Goal: Transaction & Acquisition: Book appointment/travel/reservation

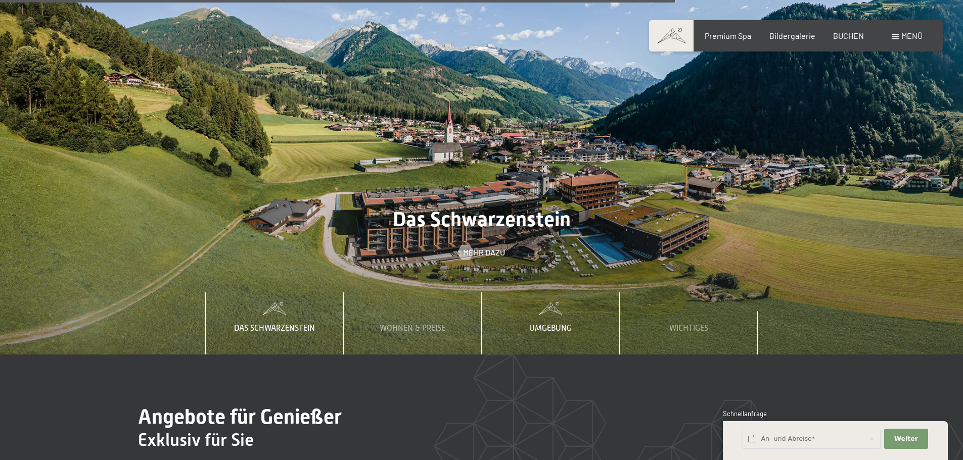
scroll to position [3588, 0]
click at [435, 323] on span "Wohnen & Preise" at bounding box center [413, 327] width 66 height 9
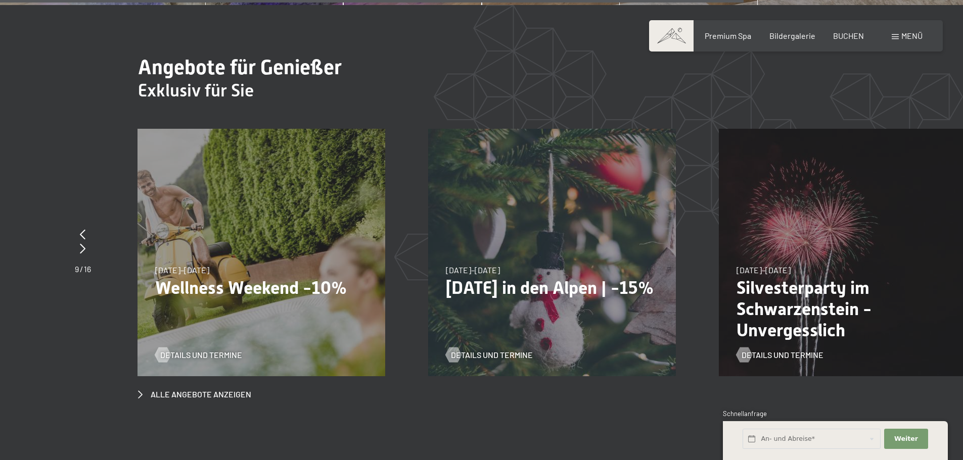
scroll to position [3942, 0]
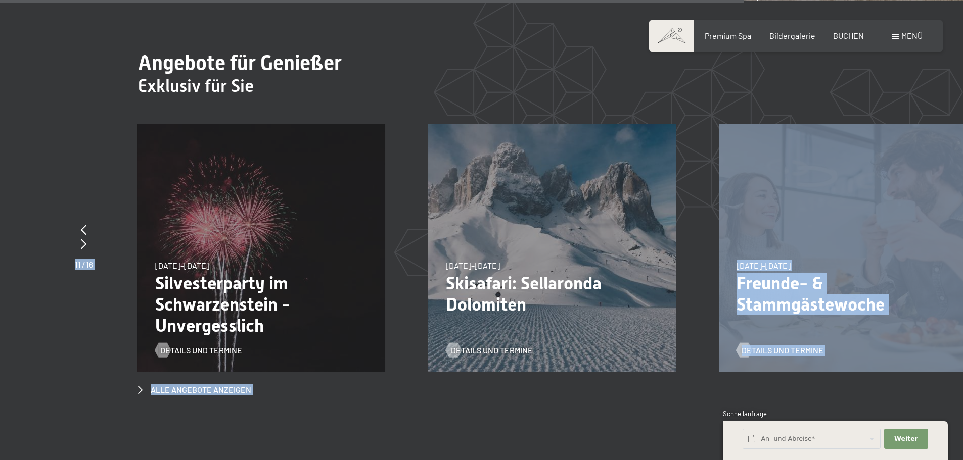
drag, startPoint x: 847, startPoint y: 189, endPoint x: 447, endPoint y: 383, distance: 445.1
click at [447, 383] on section "Angebote für Genießer Exklusiv für Sie slide 14 to 16 of 16 18.05.–30.06.2026 1…" at bounding box center [481, 224] width 963 height 446
click at [83, 239] on icon at bounding box center [84, 244] width 6 height 10
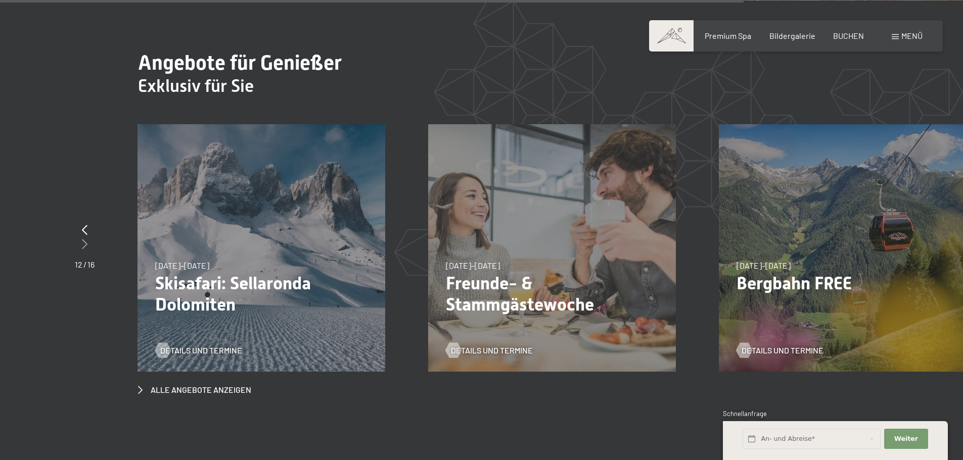
click at [83, 239] on icon at bounding box center [85, 244] width 6 height 10
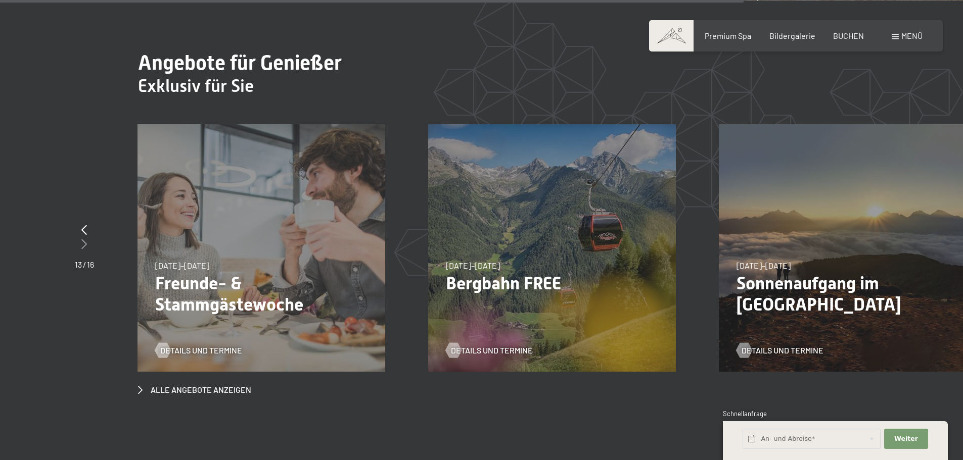
click at [83, 239] on icon at bounding box center [84, 244] width 6 height 10
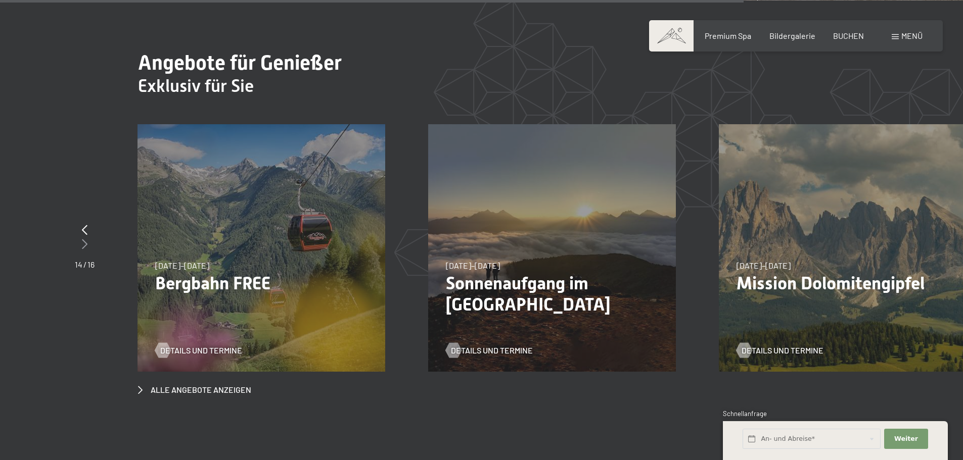
click at [83, 239] on icon at bounding box center [85, 244] width 6 height 10
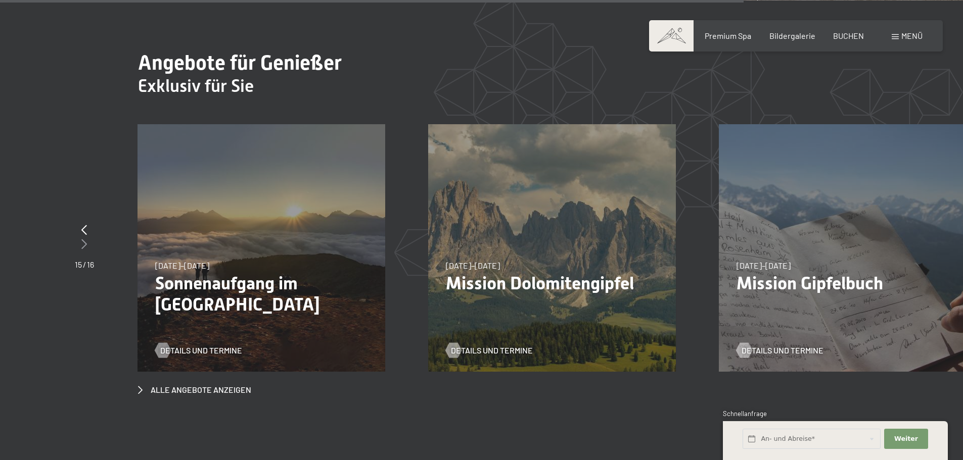
click at [83, 239] on icon at bounding box center [84, 244] width 6 height 10
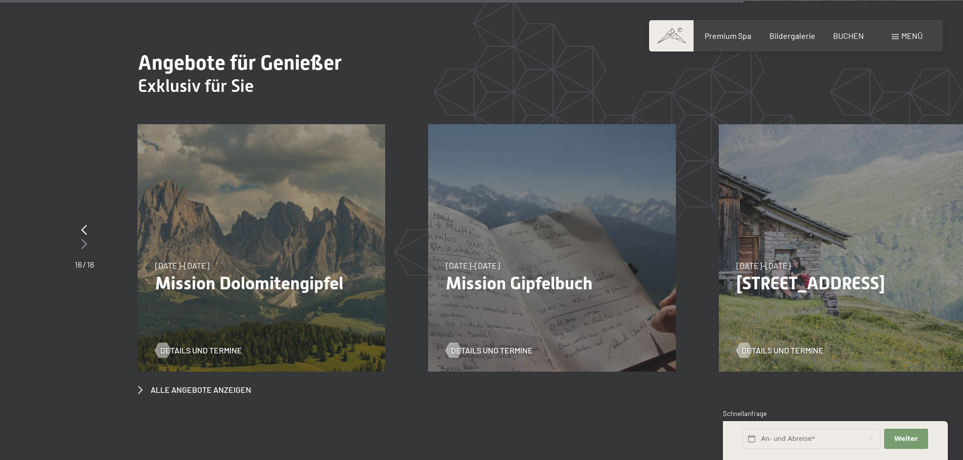
click at [83, 239] on icon at bounding box center [84, 244] width 6 height 10
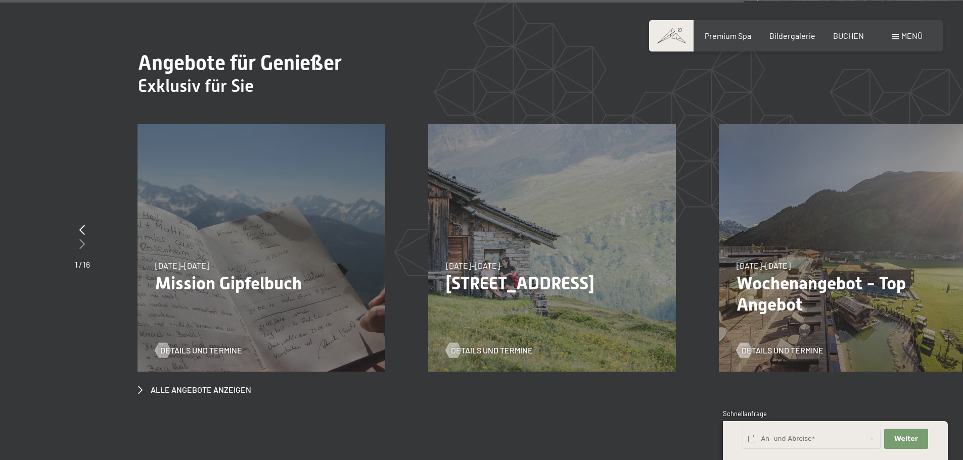
click at [83, 239] on icon at bounding box center [82, 244] width 6 height 10
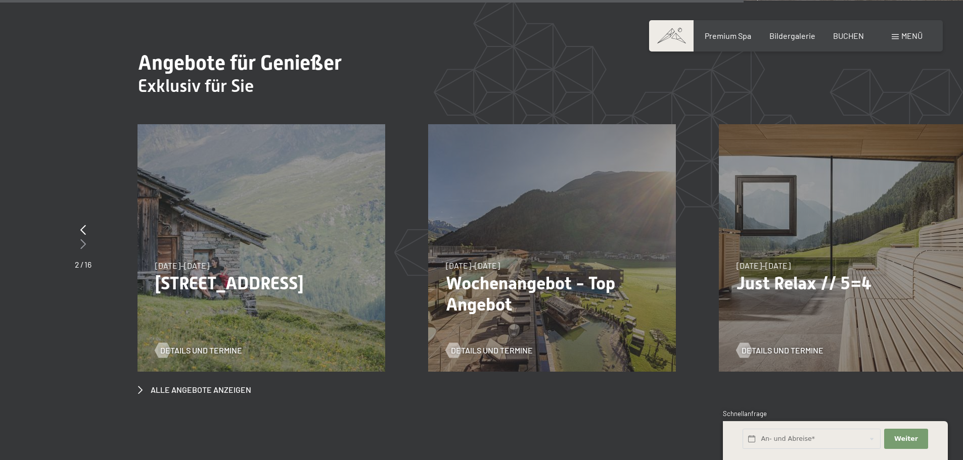
click at [83, 239] on icon at bounding box center [83, 244] width 6 height 10
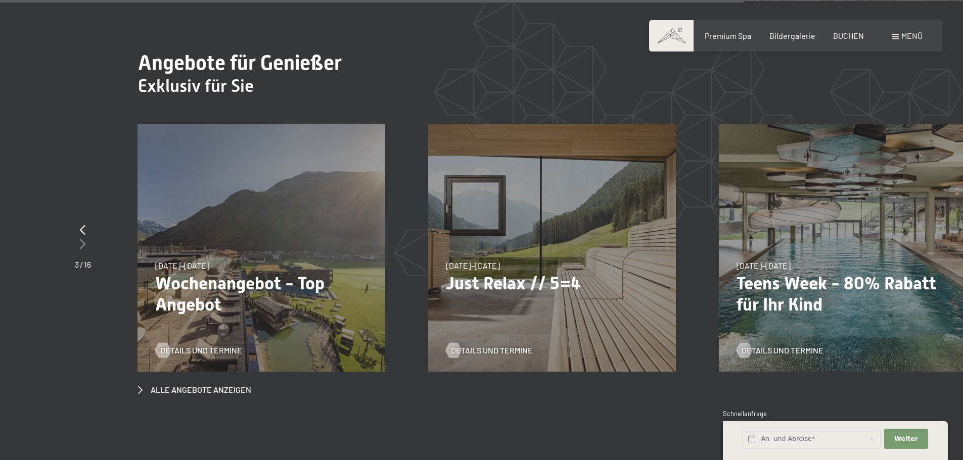
click at [83, 239] on icon at bounding box center [83, 244] width 6 height 10
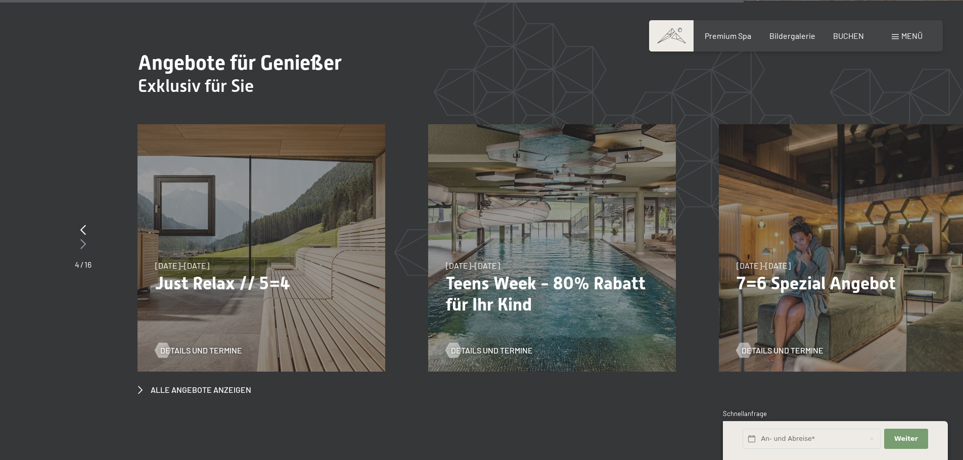
click at [83, 239] on icon at bounding box center [83, 244] width 6 height 10
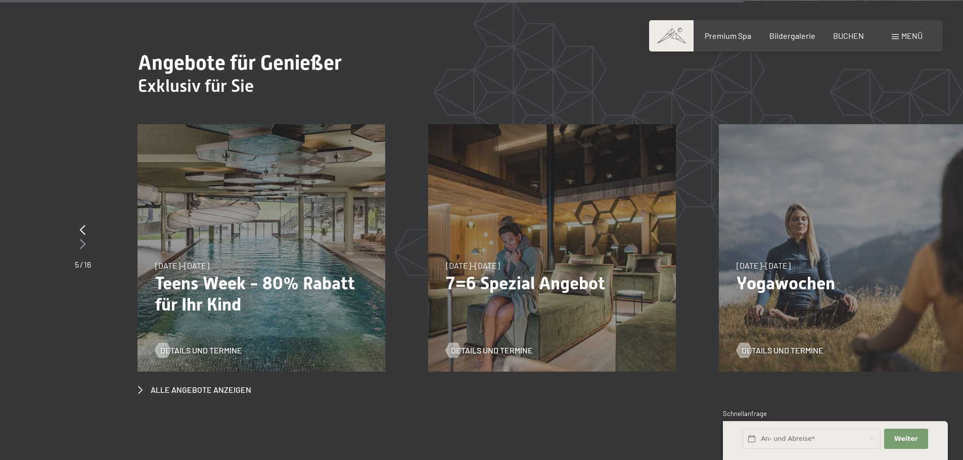
click at [83, 239] on icon at bounding box center [83, 244] width 6 height 10
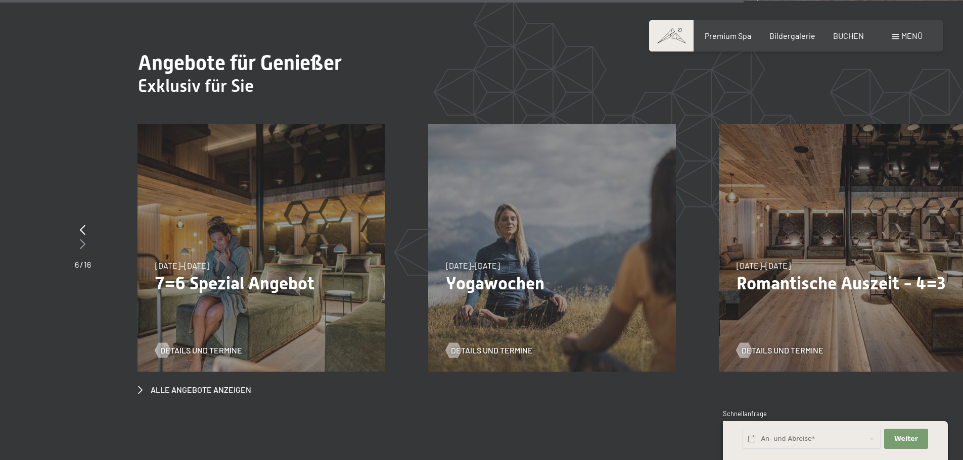
click at [83, 239] on icon at bounding box center [83, 244] width 6 height 10
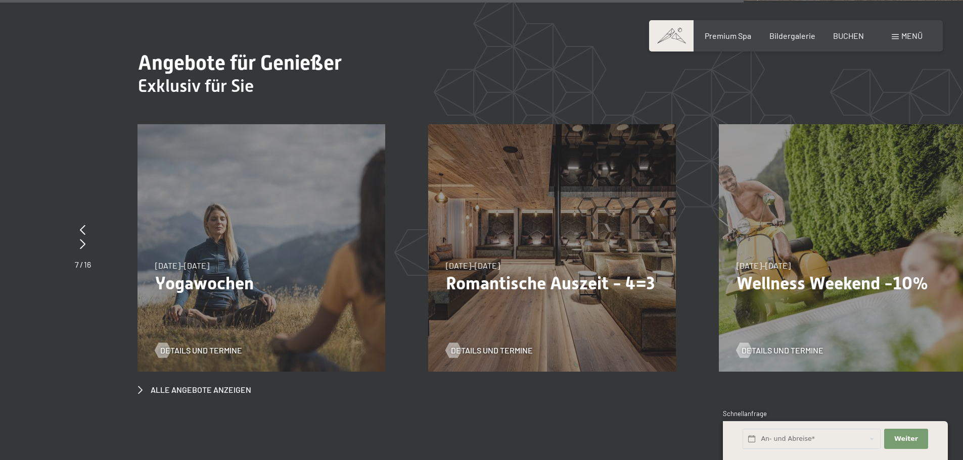
click at [541, 273] on p "Romantische Auszeit - 4=3" at bounding box center [552, 283] width 212 height 21
click at [486, 345] on span "Details und Termine" at bounding box center [502, 350] width 82 height 11
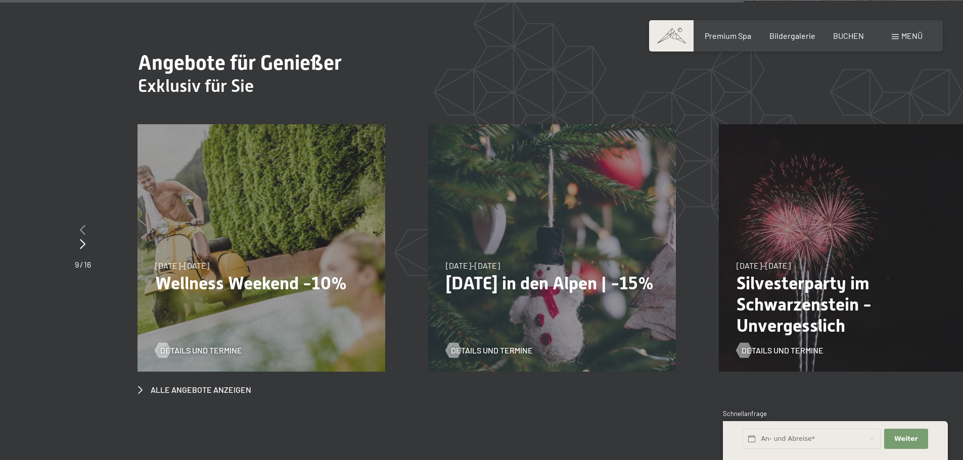
click at [86, 223] on div at bounding box center [83, 230] width 16 height 14
click at [85, 225] on icon at bounding box center [83, 230] width 6 height 10
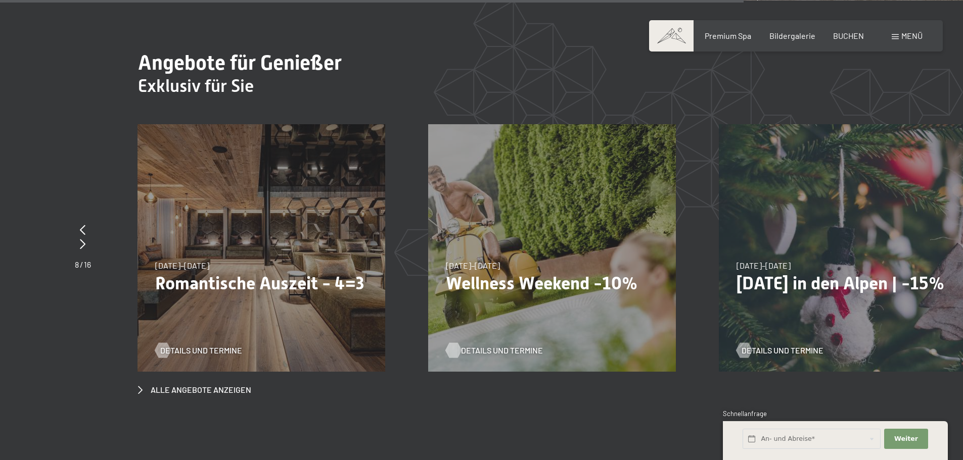
click at [508, 345] on span "Details und Termine" at bounding box center [502, 350] width 82 height 11
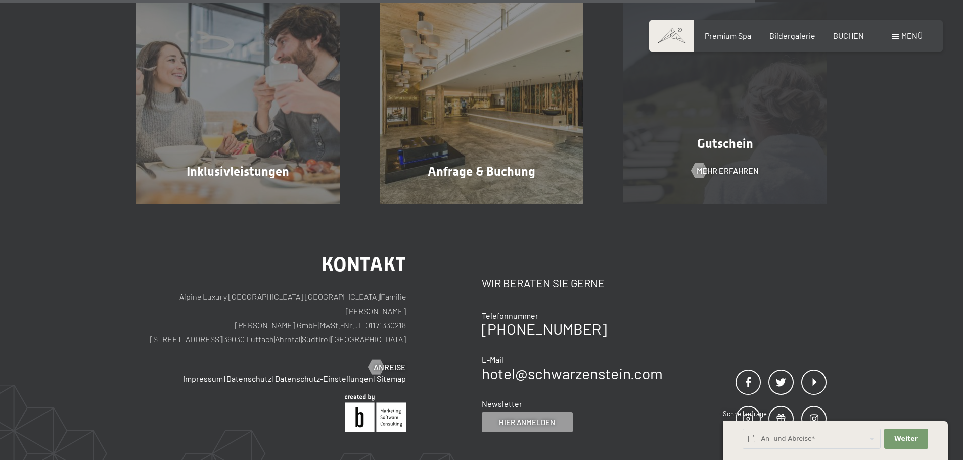
scroll to position [1011, 0]
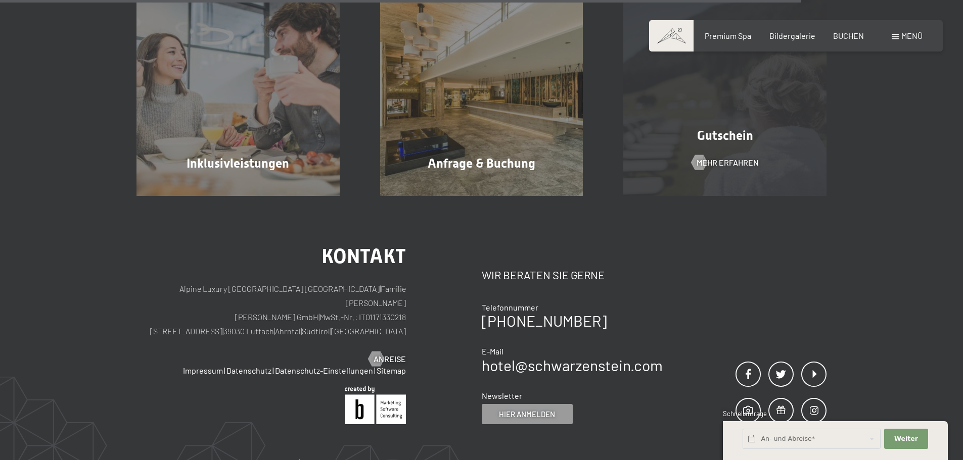
click at [726, 135] on span "Gutschein" at bounding box center [725, 135] width 56 height 15
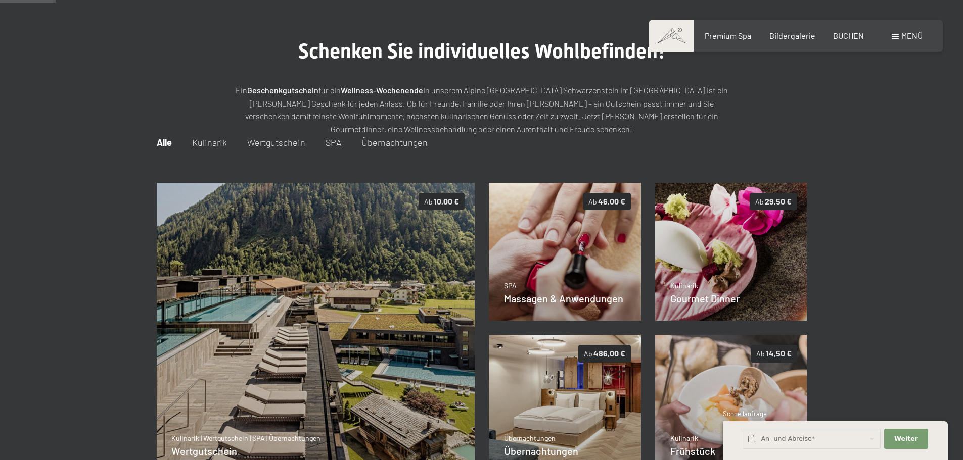
scroll to position [45, 0]
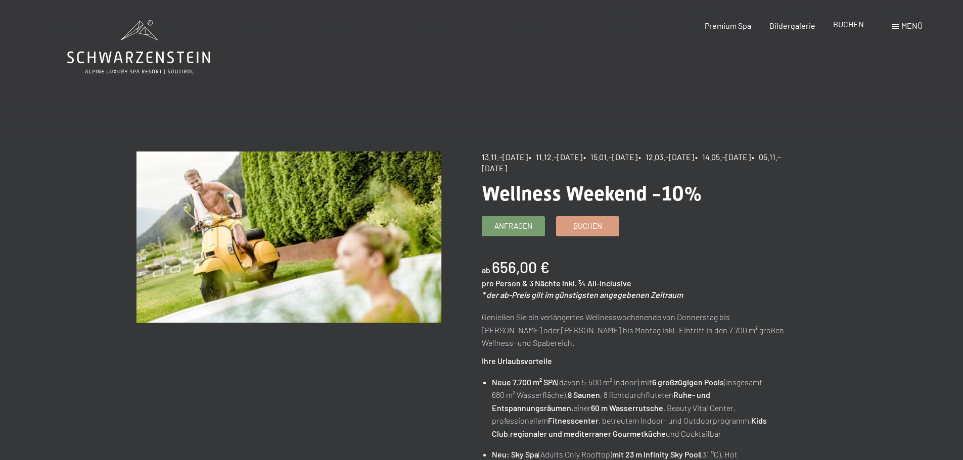
click at [851, 25] on span "BUCHEN" at bounding box center [848, 24] width 31 height 10
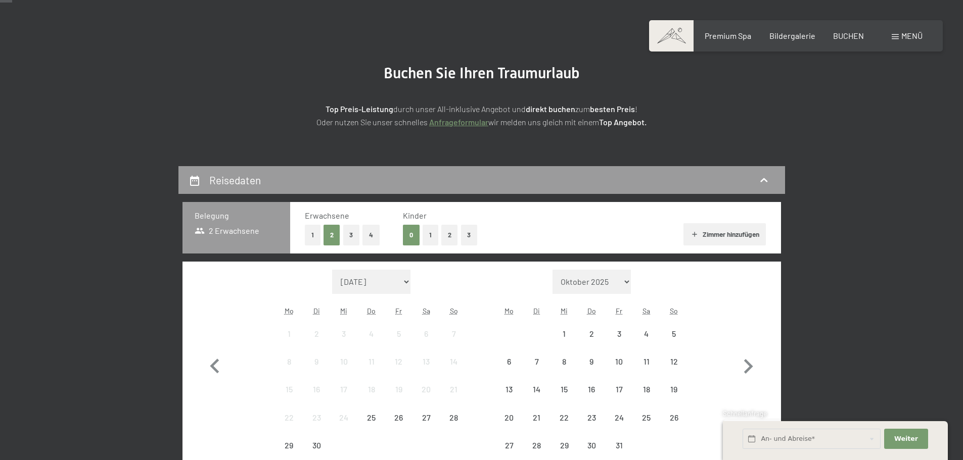
scroll to position [152, 0]
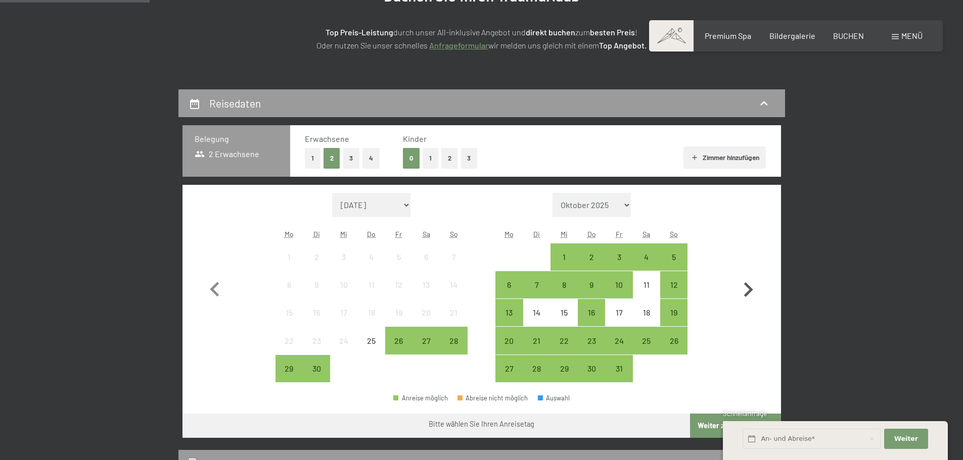
click at [748, 294] on icon "button" at bounding box center [748, 290] width 9 height 15
select select "2025-10-01"
select select "[DATE]"
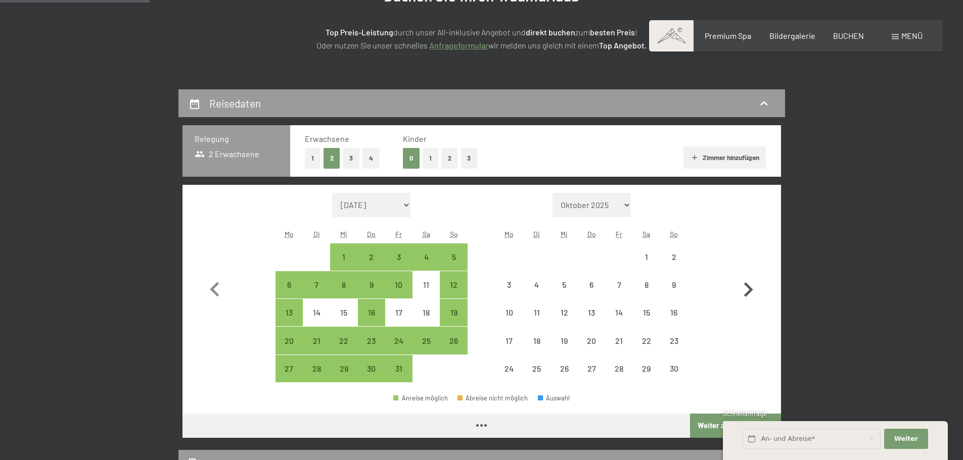
select select "2025-10-01"
select select "[DATE]"
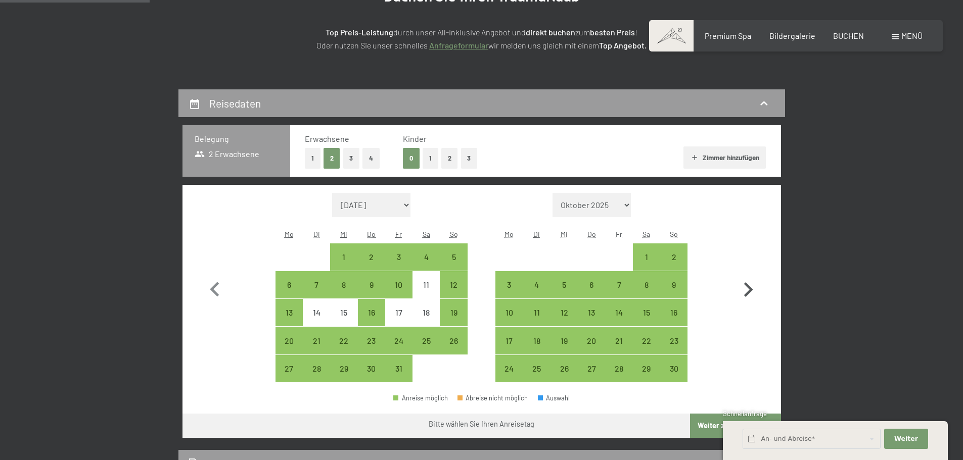
click at [747, 294] on icon "button" at bounding box center [748, 290] width 9 height 15
select select "[DATE]"
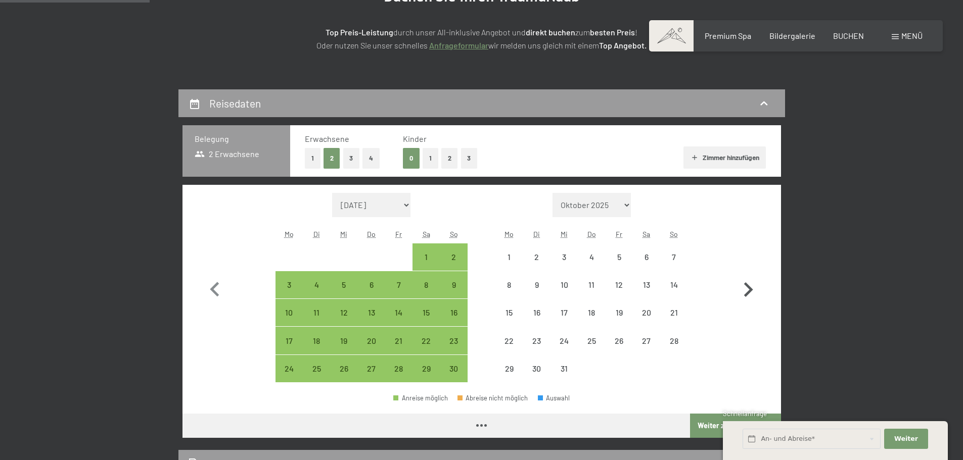
select select "[DATE]"
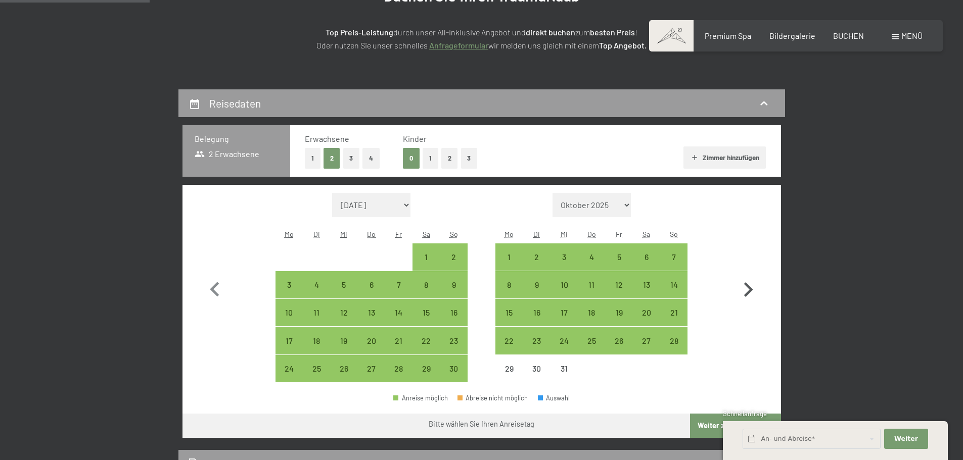
click at [746, 294] on icon "button" at bounding box center [748, 290] width 9 height 15
select select "[DATE]"
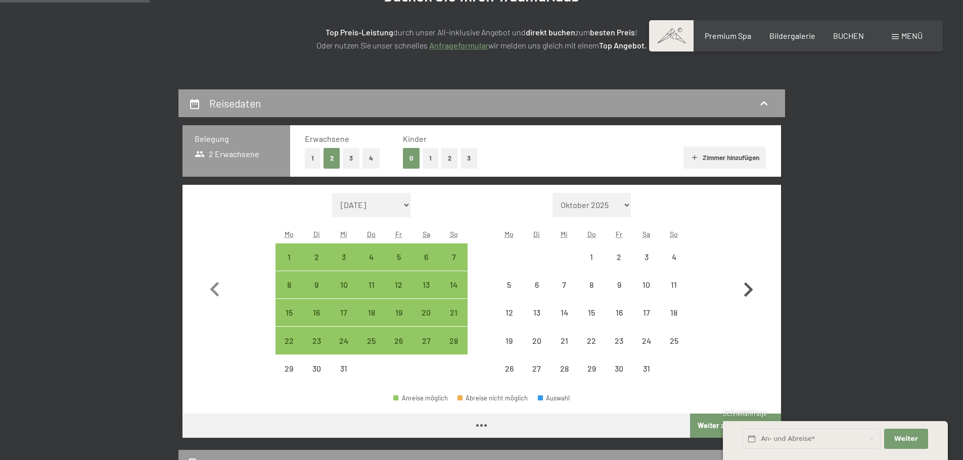
select select "[DATE]"
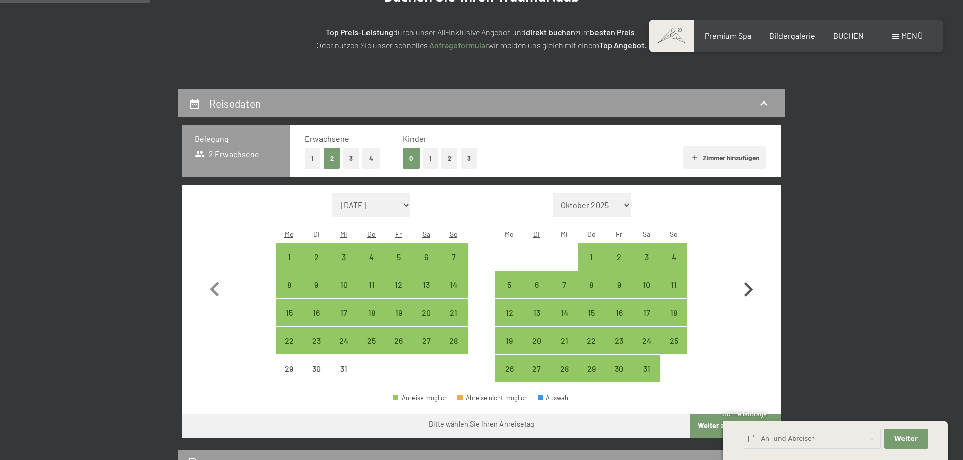
click at [746, 294] on icon "button" at bounding box center [748, 290] width 9 height 15
select select "[DATE]"
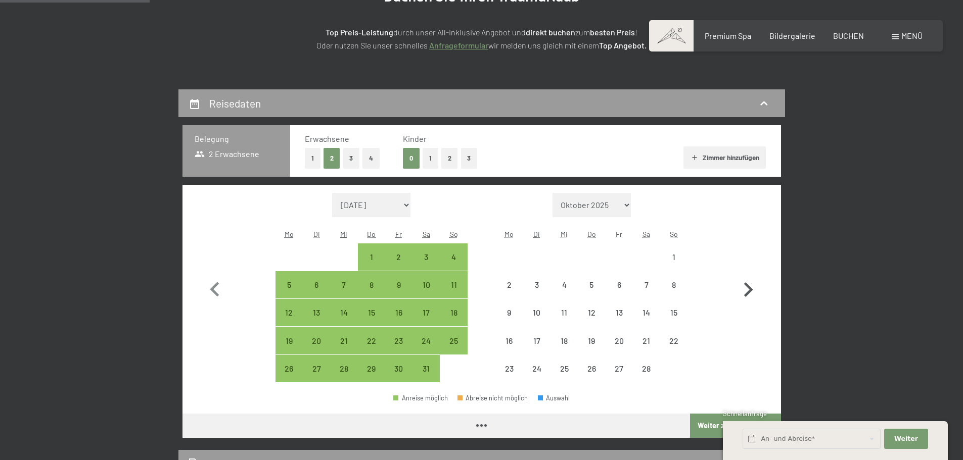
select select "[DATE]"
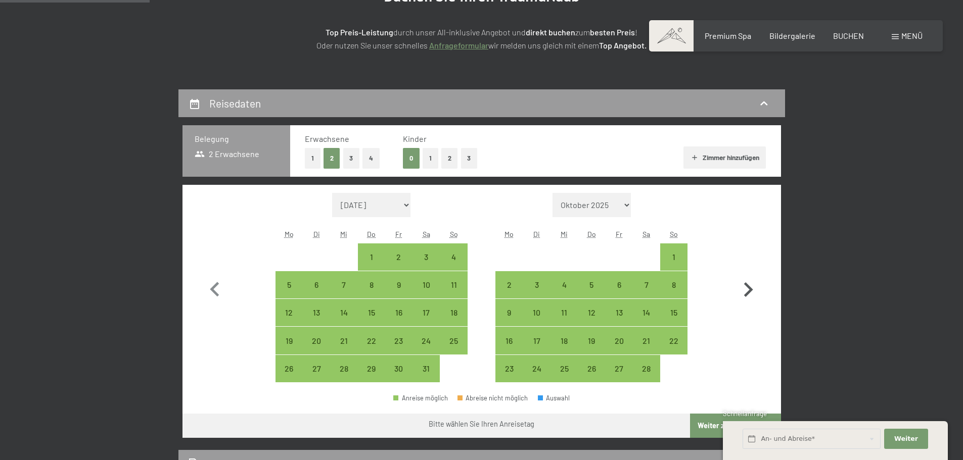
click at [746, 294] on icon "button" at bounding box center [748, 290] width 9 height 15
select select "[DATE]"
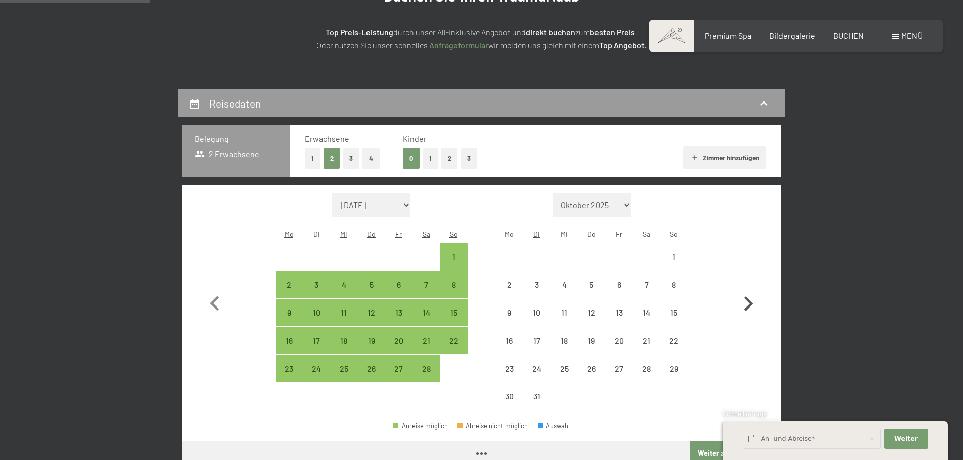
select select "[DATE]"
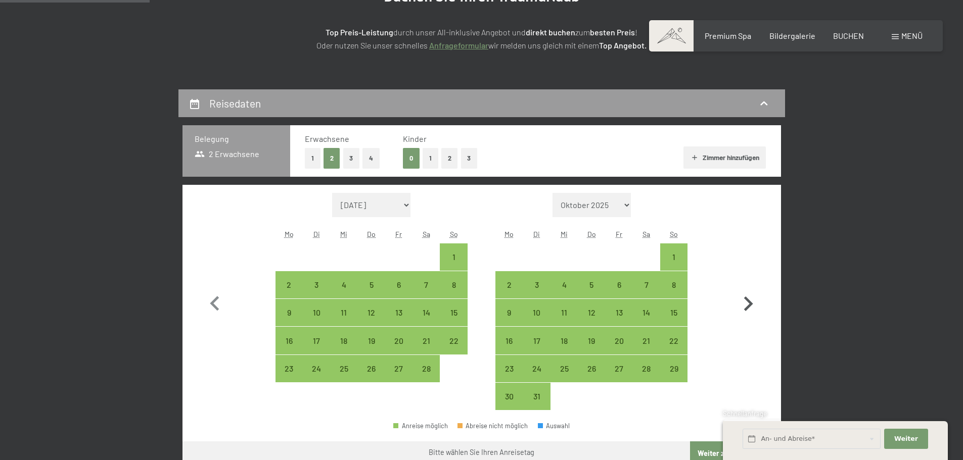
click at [746, 294] on icon "button" at bounding box center [747, 304] width 29 height 29
select select "[DATE]"
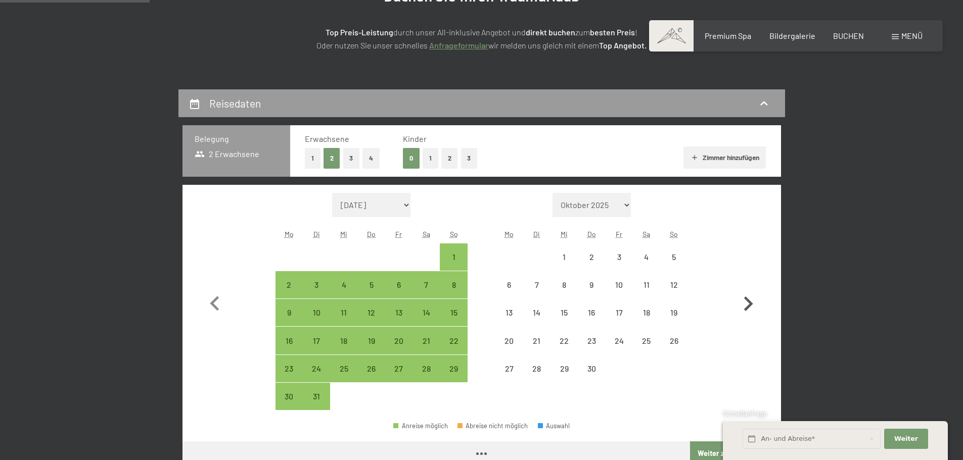
select select "[DATE]"
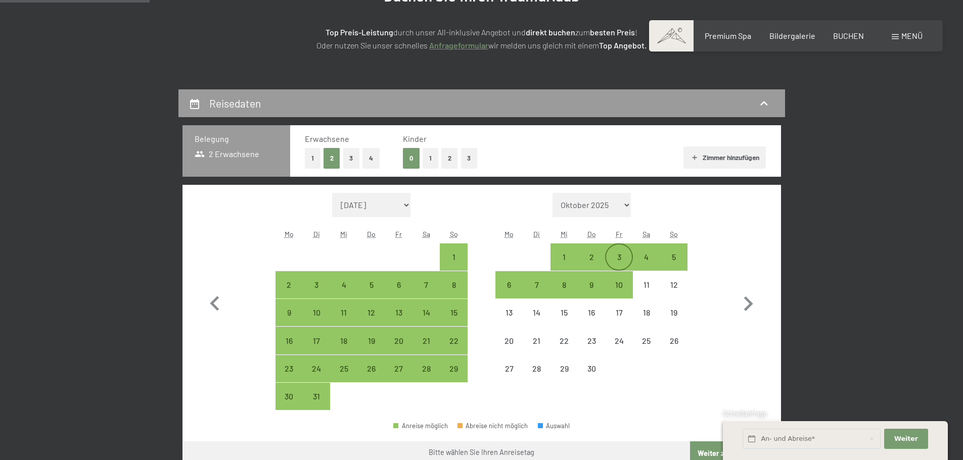
click at [623, 263] on div "3" at bounding box center [618, 265] width 25 height 25
select select "[DATE]"
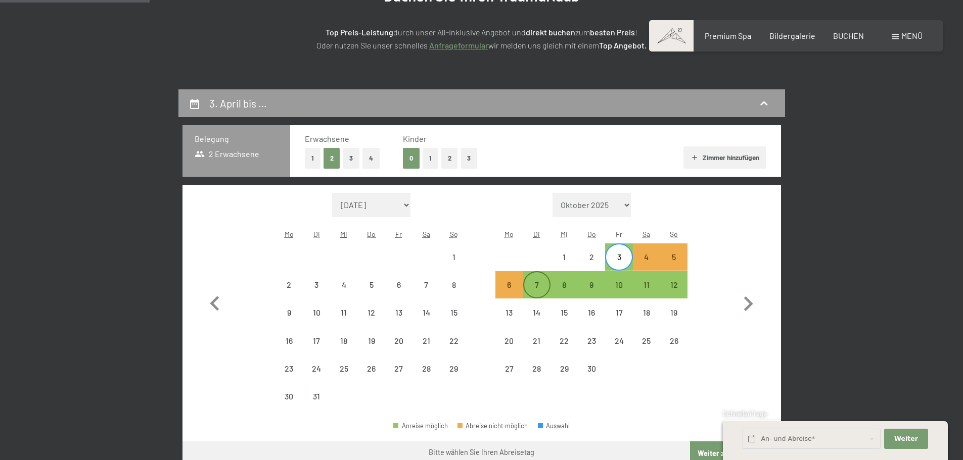
click at [534, 291] on div "7" at bounding box center [536, 293] width 25 height 25
select select "[DATE]"
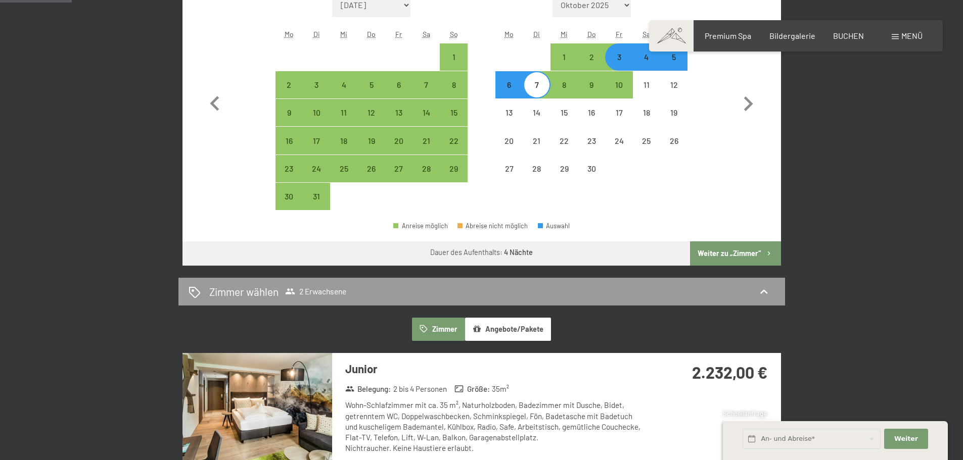
scroll to position [354, 0]
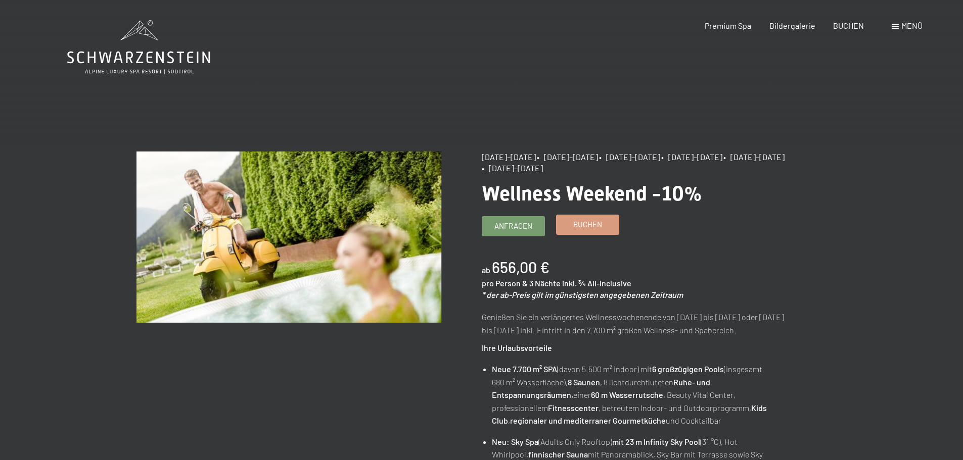
click at [580, 229] on span "Buchen" at bounding box center [587, 224] width 29 height 11
click at [568, 227] on link "Buchen" at bounding box center [587, 224] width 62 height 19
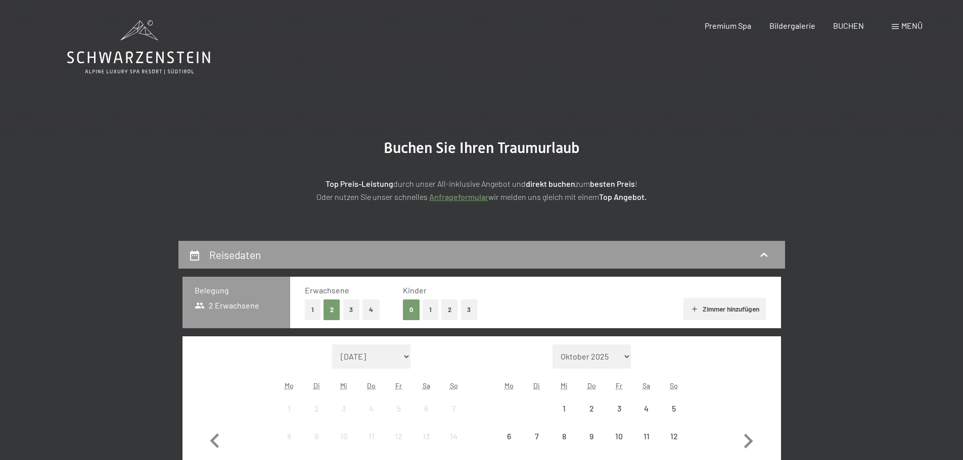
select select "[DATE]"
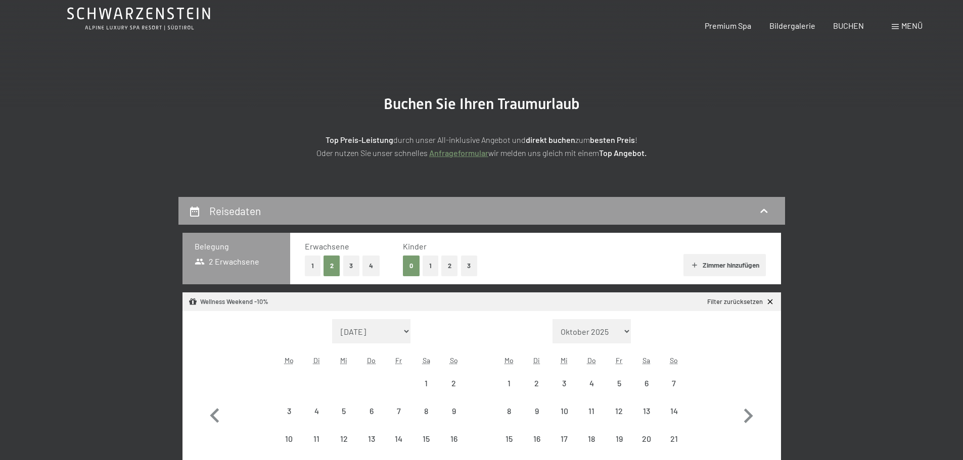
select select "[DATE]"
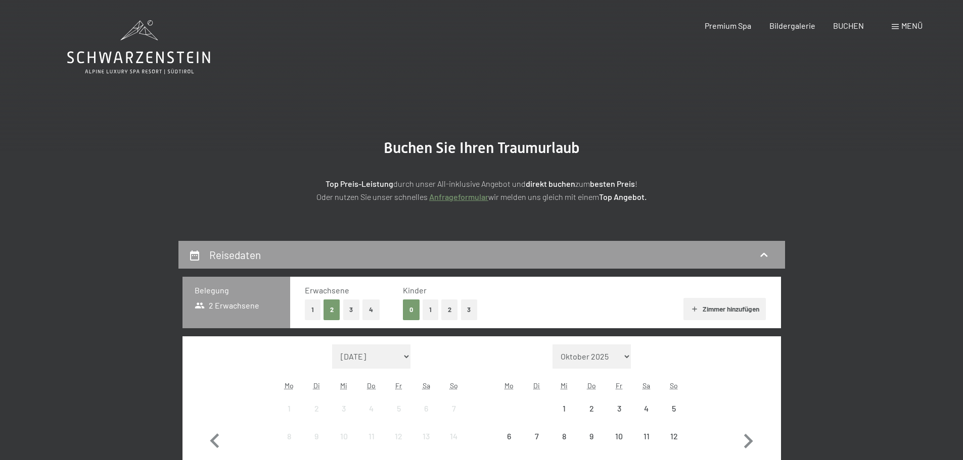
select select "[DATE]"
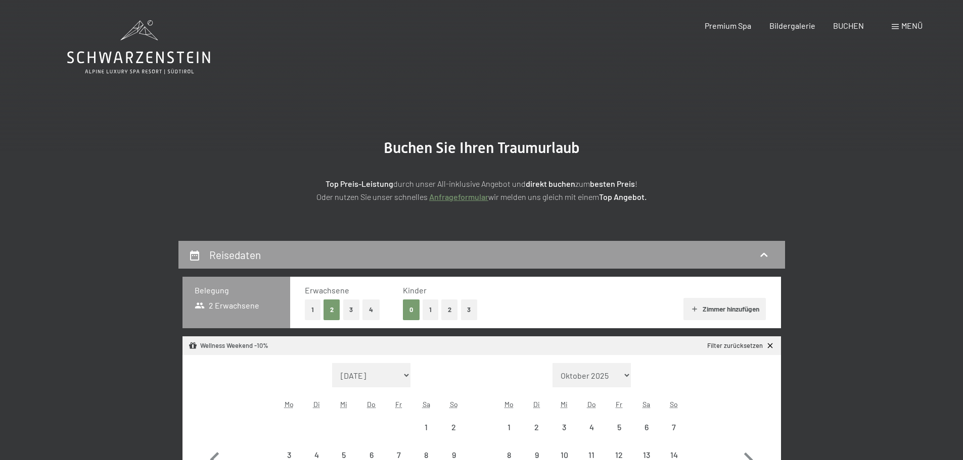
select select "[DATE]"
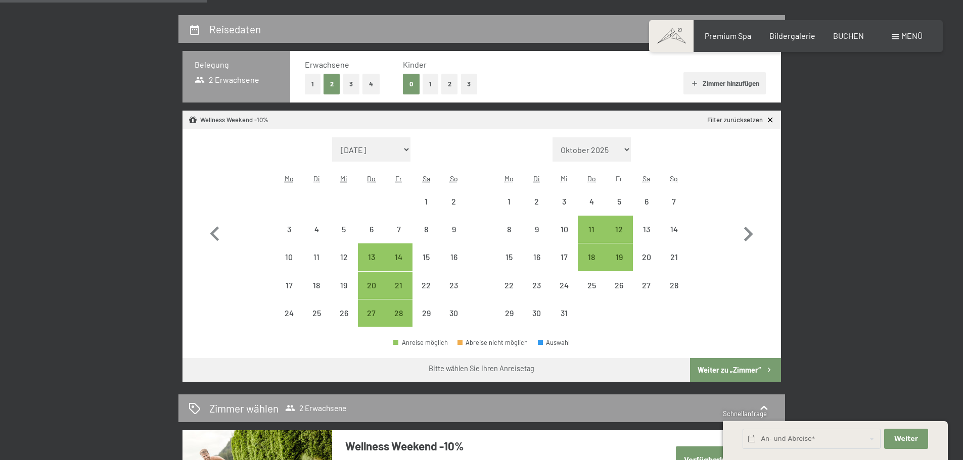
scroll to position [253, 0]
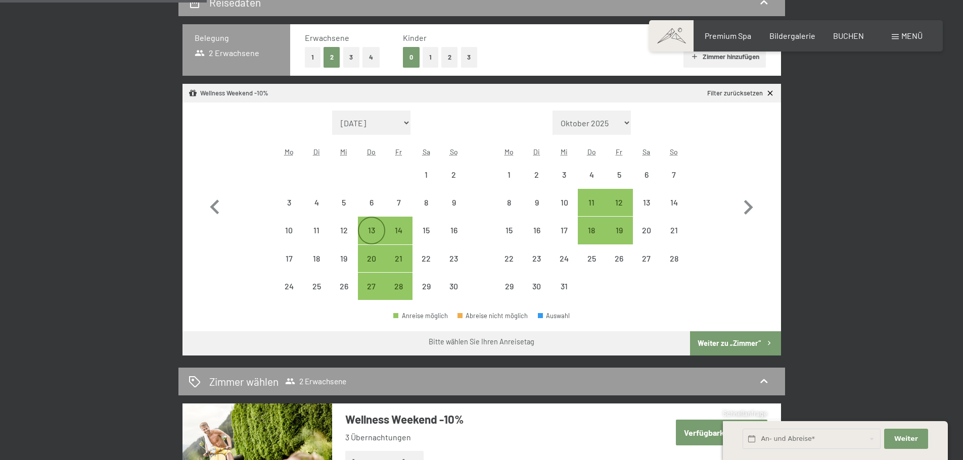
click at [371, 232] on div "13" at bounding box center [371, 238] width 25 height 25
select select "[DATE]"
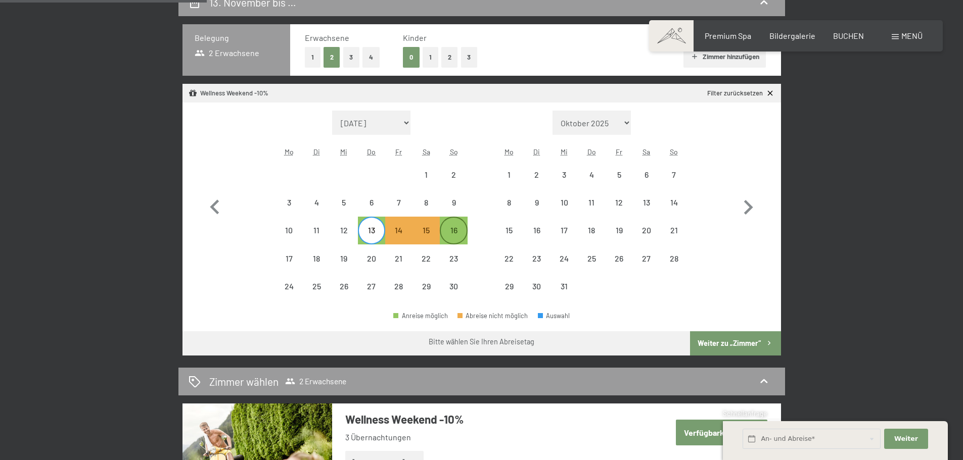
click at [457, 238] on div "16" at bounding box center [453, 238] width 25 height 25
select select "[DATE]"
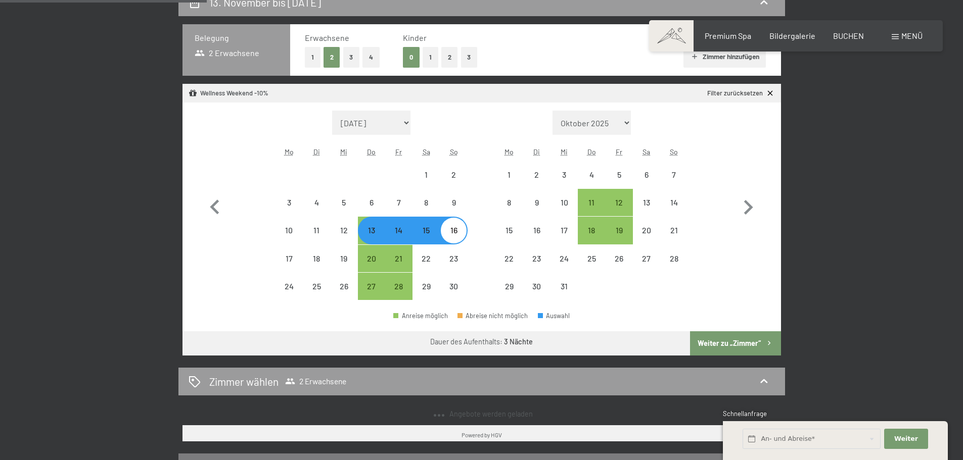
select select "[DATE]"
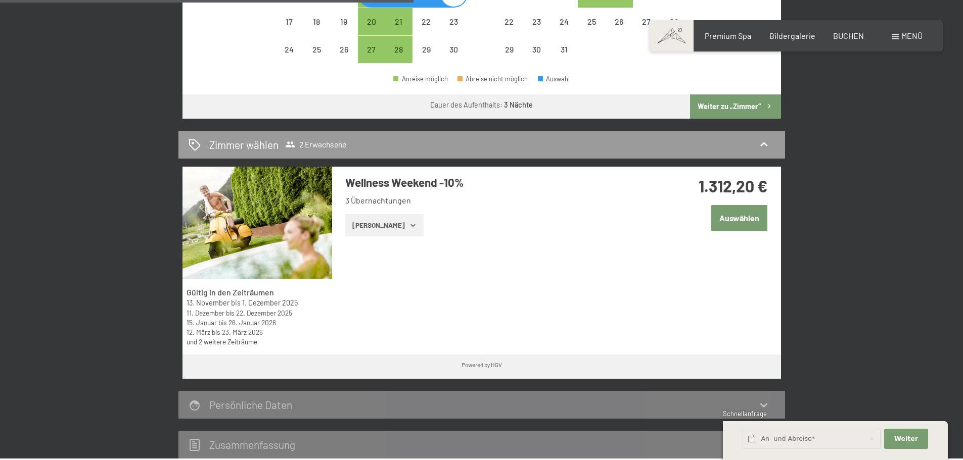
scroll to position [505, 0]
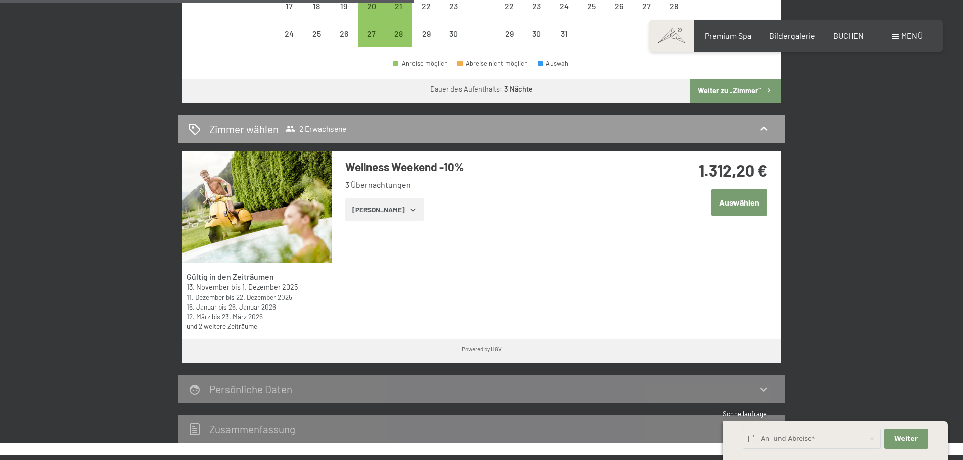
click at [219, 326] on link "und 2 weitere Zeiträume" at bounding box center [221, 326] width 71 height 9
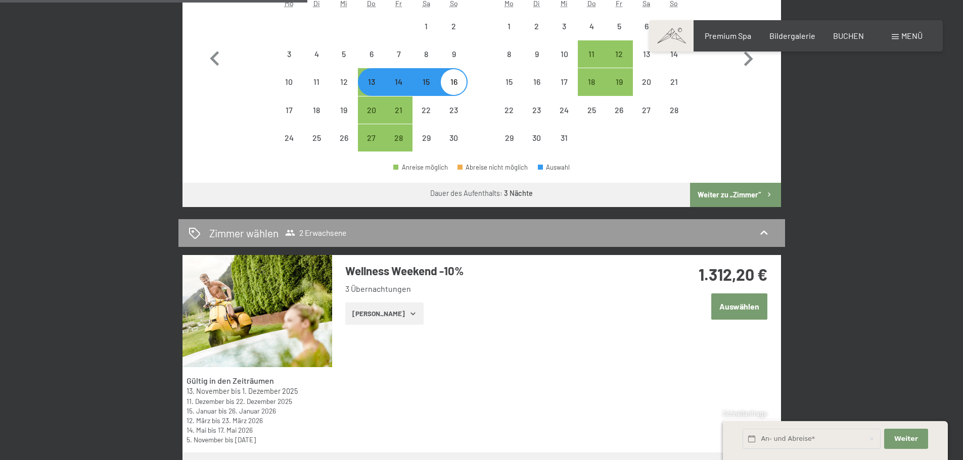
scroll to position [354, 0]
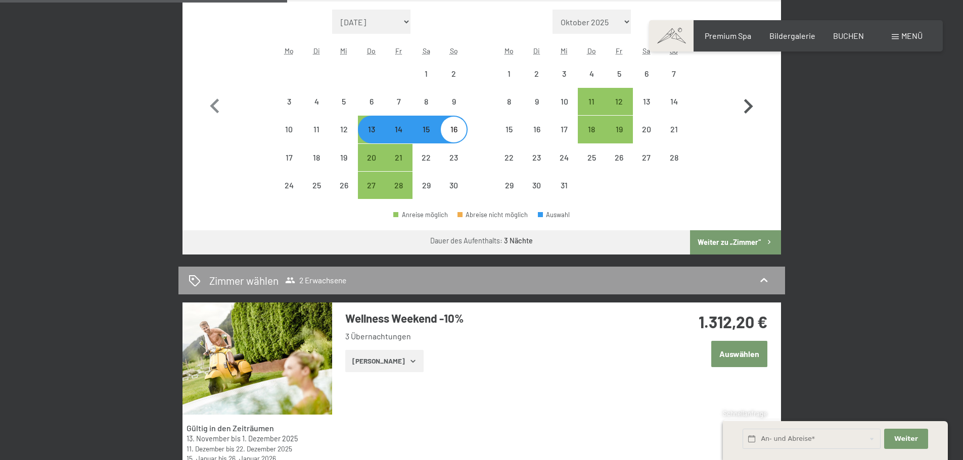
click at [747, 107] on icon "button" at bounding box center [747, 106] width 29 height 29
select select "[DATE]"
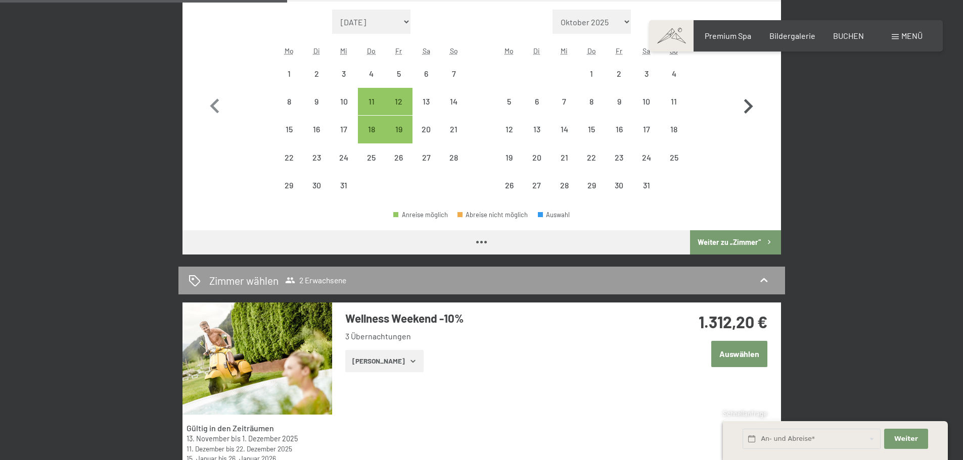
select select "[DATE]"
click at [747, 107] on icon "button" at bounding box center [747, 106] width 29 height 29
select select "[DATE]"
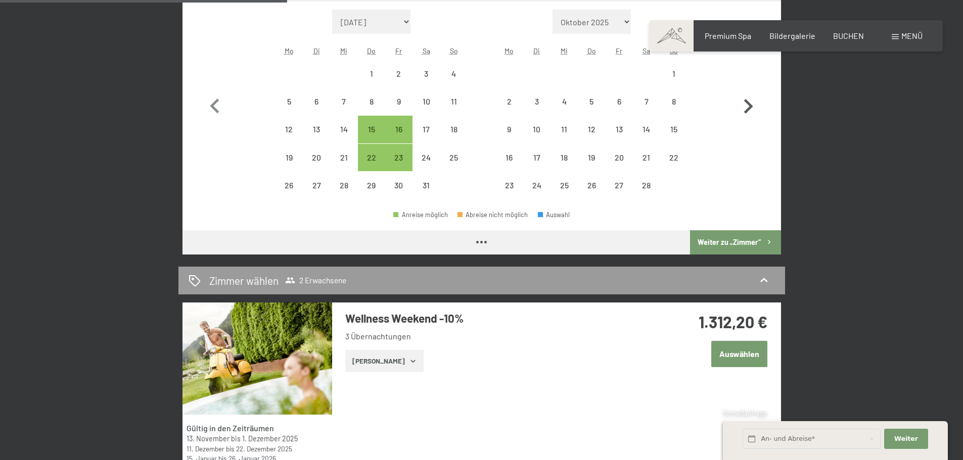
select select "[DATE]"
click at [747, 107] on icon "button" at bounding box center [747, 106] width 29 height 29
select select "[DATE]"
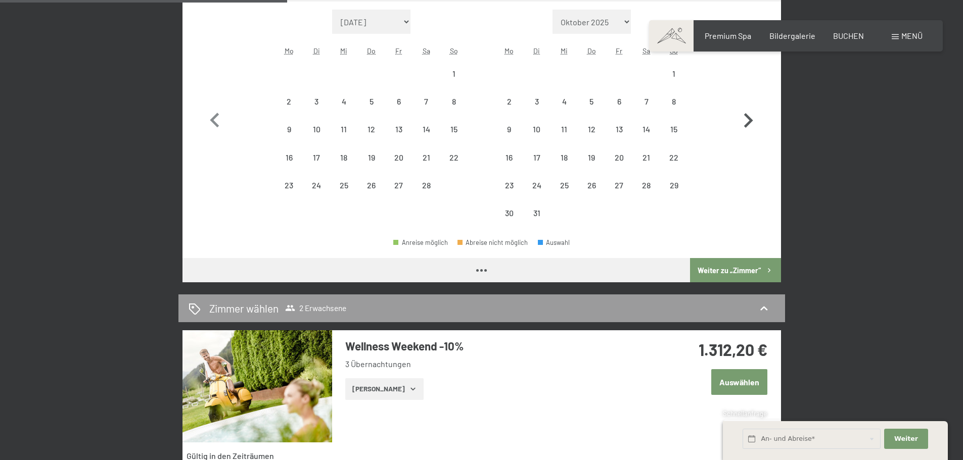
select select "[DATE]"
click at [750, 121] on icon "button" at bounding box center [748, 120] width 9 height 15
select select "[DATE]"
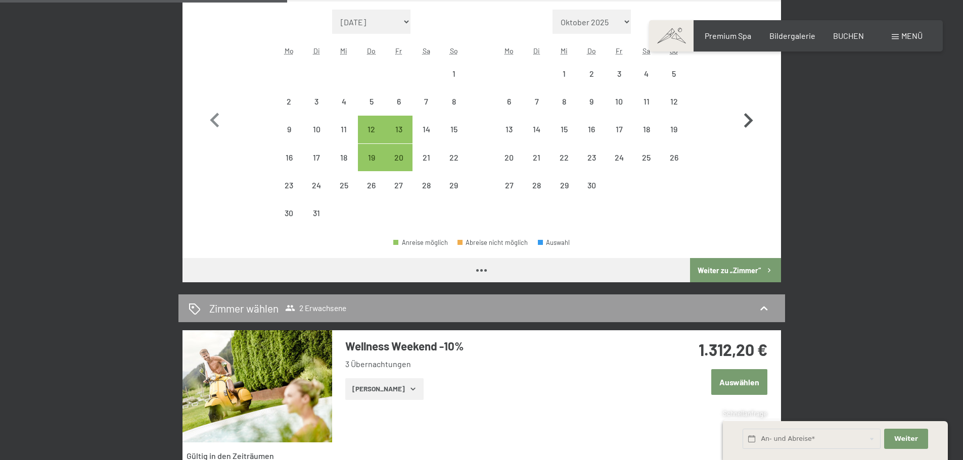
select select "[DATE]"
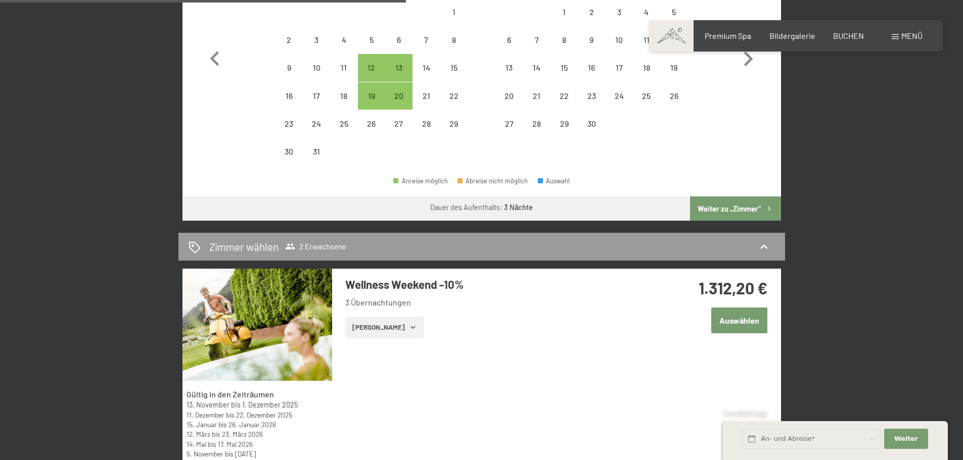
scroll to position [404, 0]
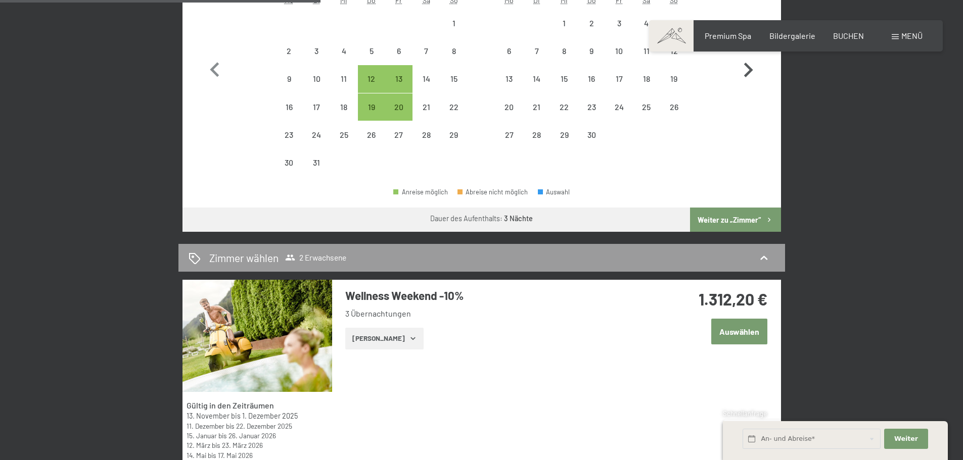
click at [750, 75] on icon "button" at bounding box center [747, 70] width 29 height 29
select select "[DATE]"
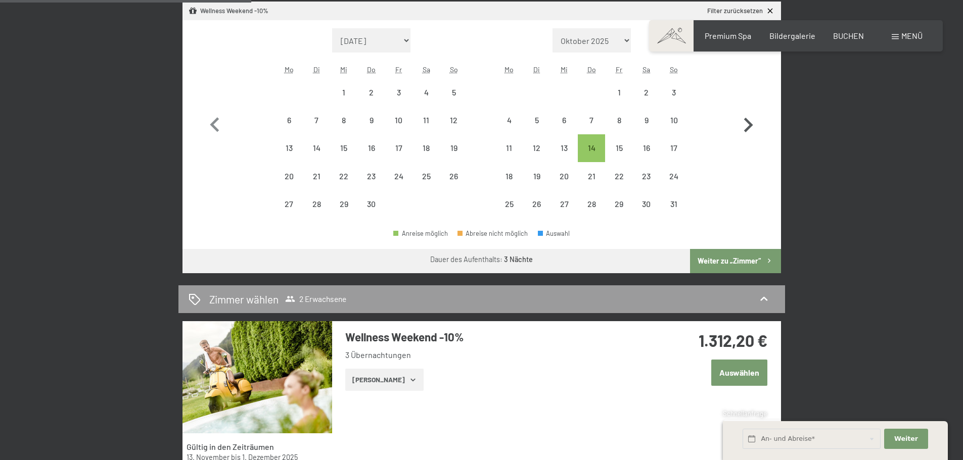
scroll to position [303, 0]
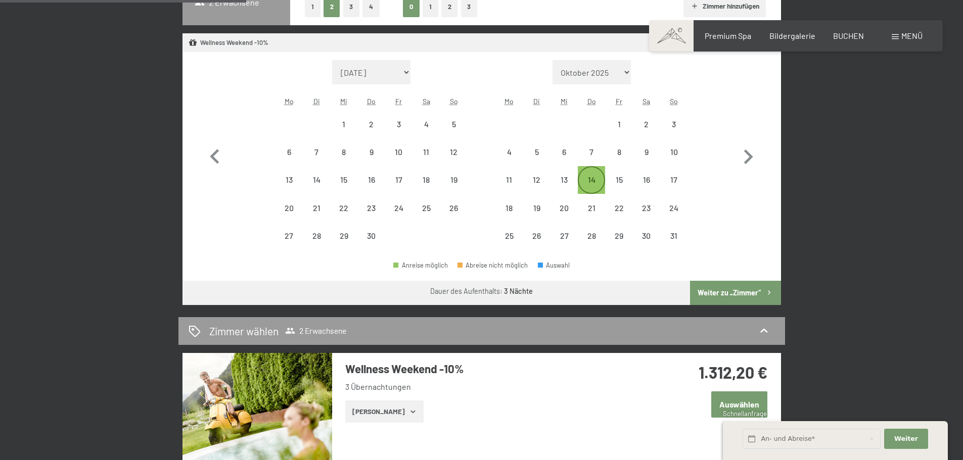
click at [591, 183] on div "14" at bounding box center [591, 188] width 25 height 25
select select "[DATE]"
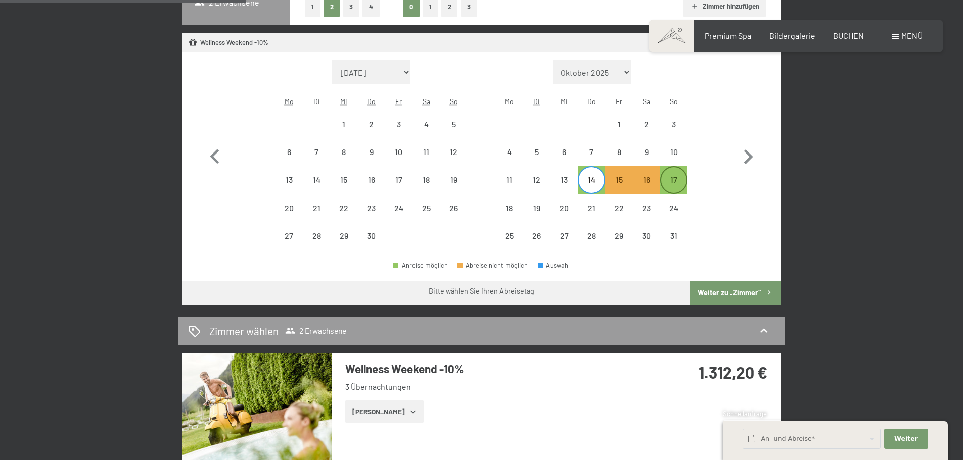
click at [679, 182] on div "17" at bounding box center [673, 188] width 25 height 25
select select "[DATE]"
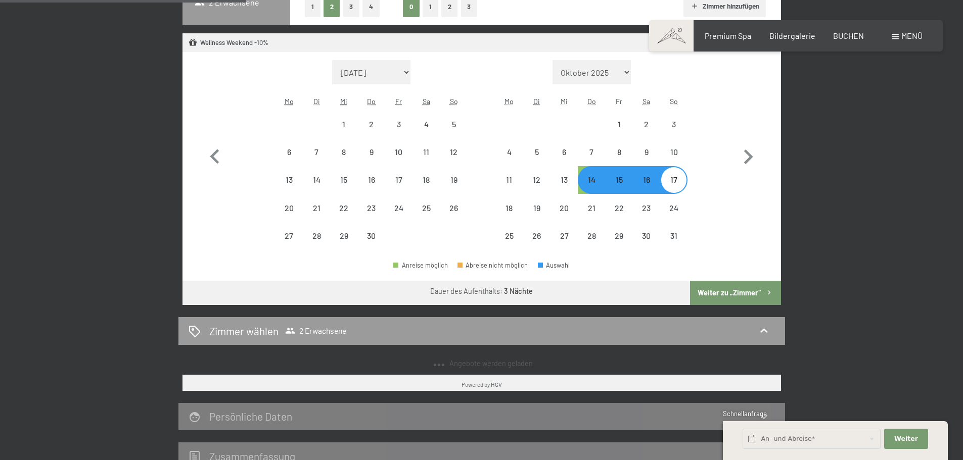
select select "[DATE]"
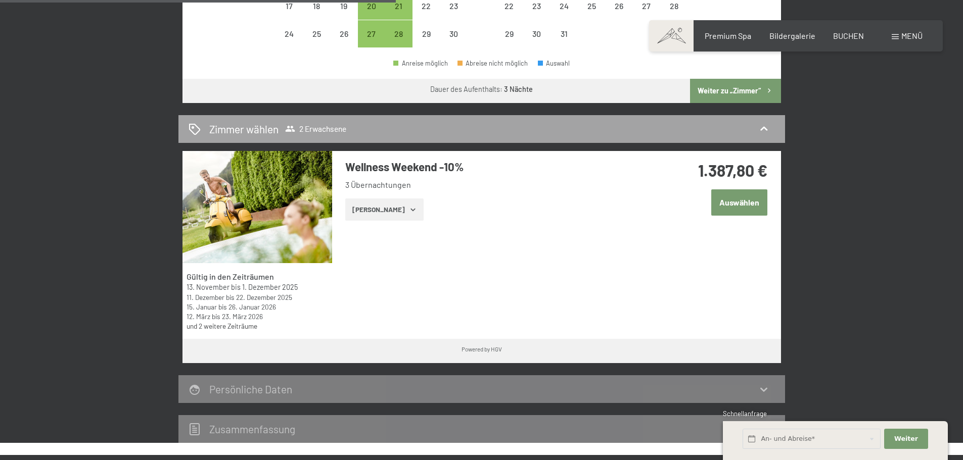
scroll to position [253, 0]
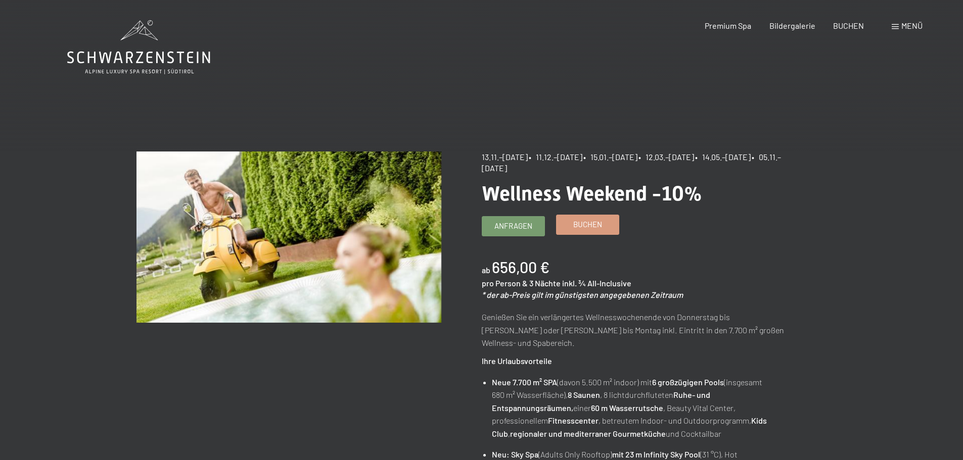
click at [571, 227] on link "Buchen" at bounding box center [587, 224] width 62 height 19
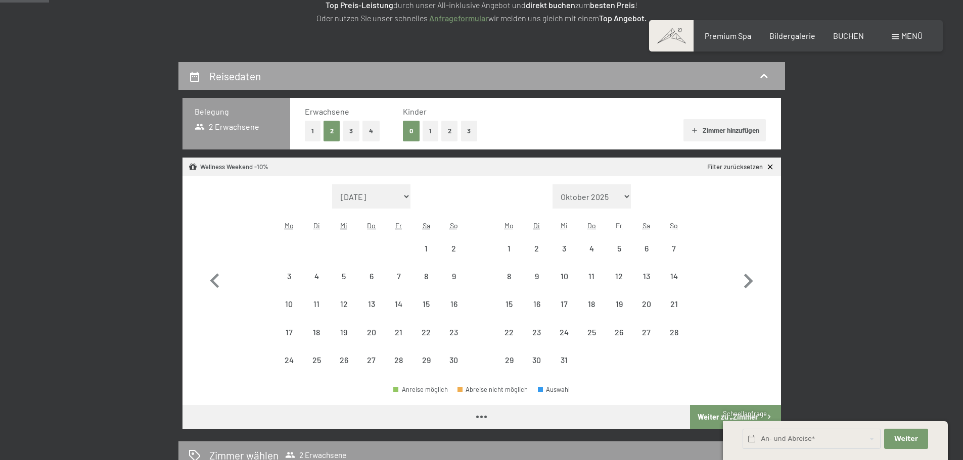
select select "[DATE]"
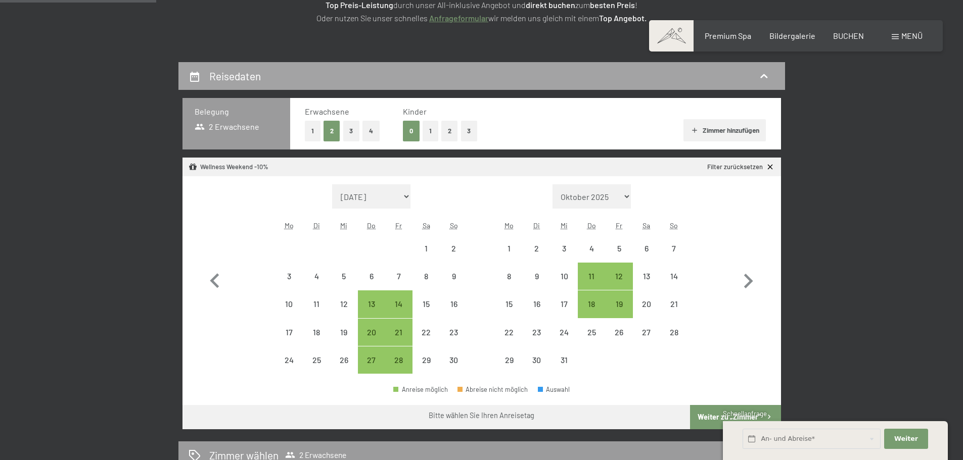
scroll to position [202, 0]
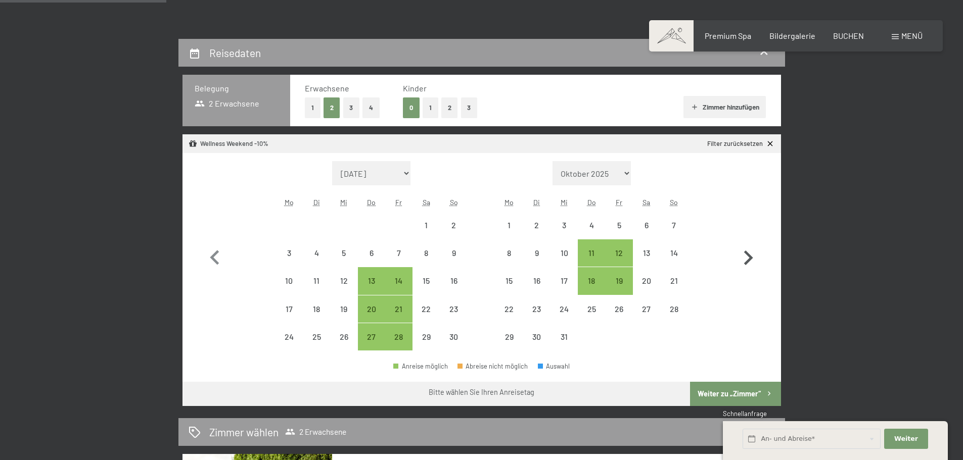
click at [750, 258] on icon "button" at bounding box center [748, 258] width 9 height 15
select select "[DATE]"
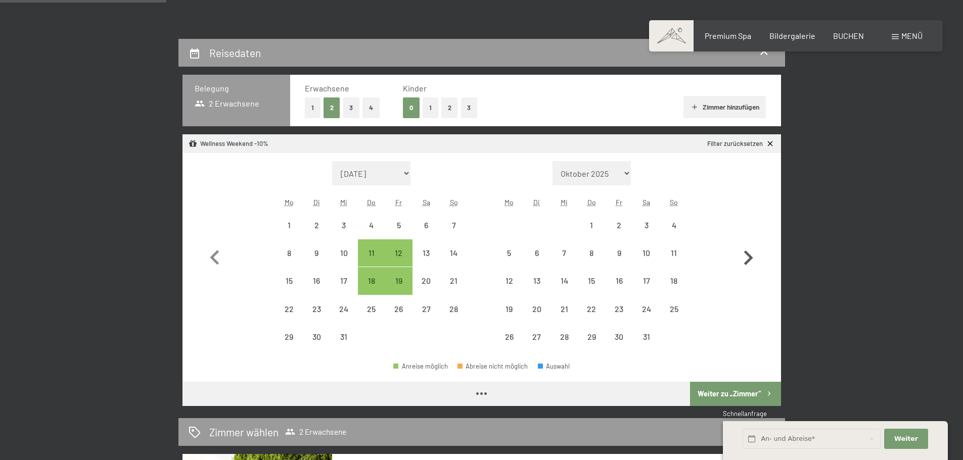
select select "[DATE]"
click at [749, 258] on icon "button" at bounding box center [747, 258] width 29 height 29
select select "[DATE]"
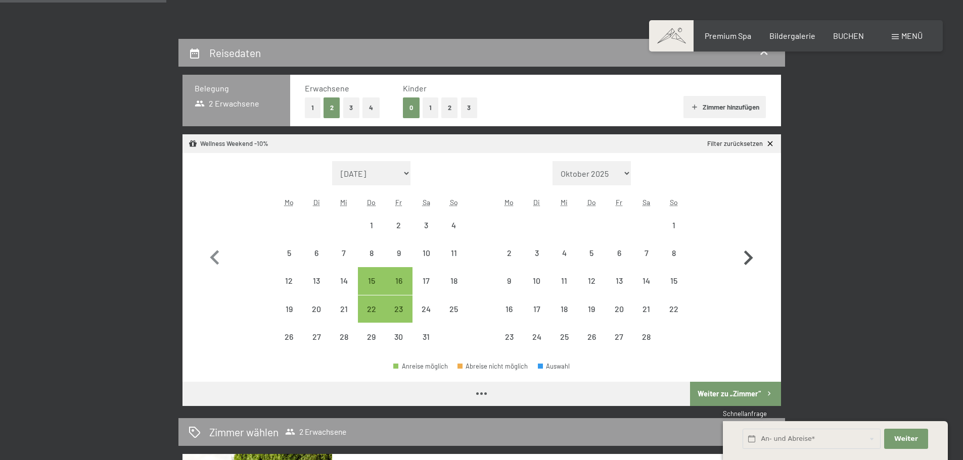
select select "[DATE]"
click at [749, 258] on icon "button" at bounding box center [747, 258] width 29 height 29
select select "[DATE]"
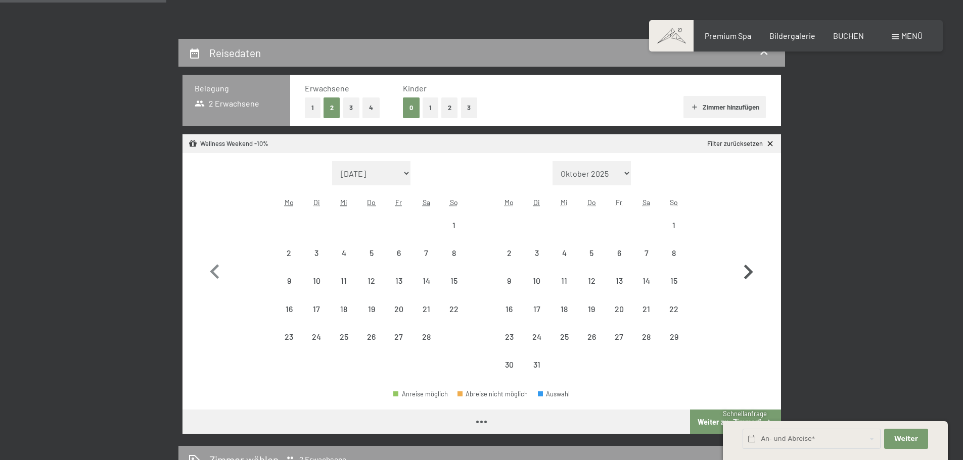
select select "[DATE]"
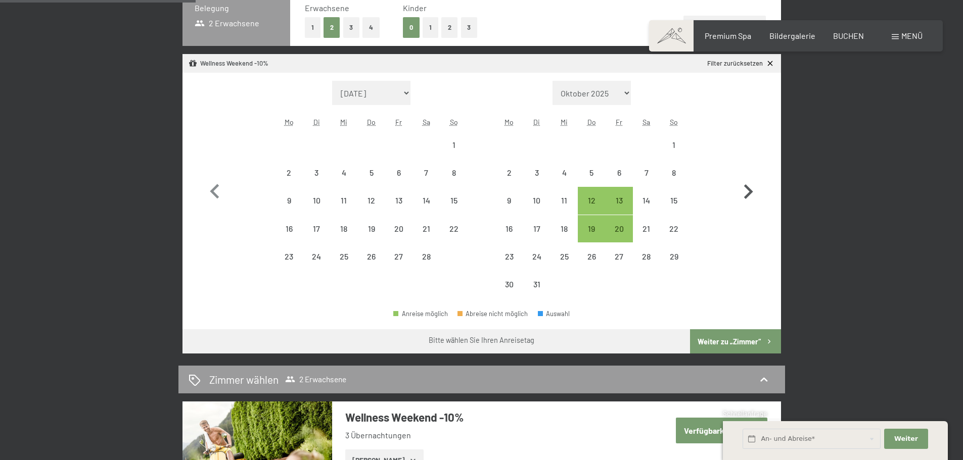
scroll to position [303, 0]
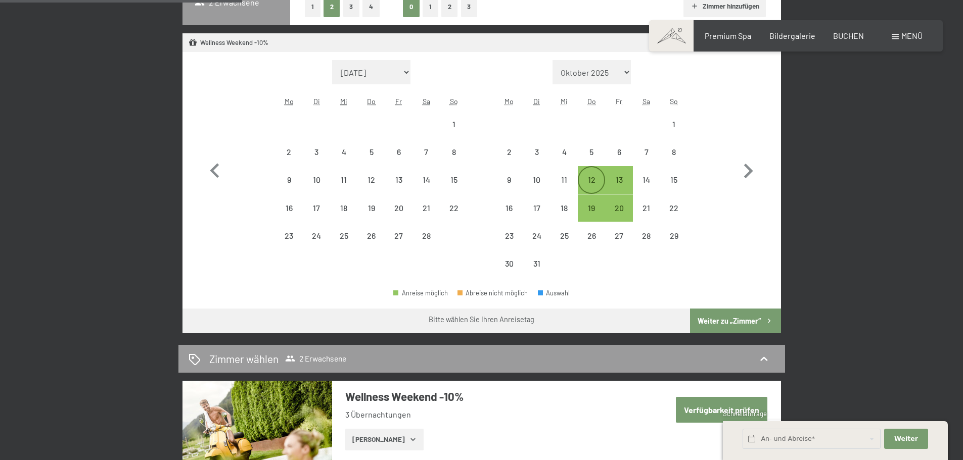
click at [596, 185] on div "12" at bounding box center [591, 188] width 25 height 25
select select "[DATE]"
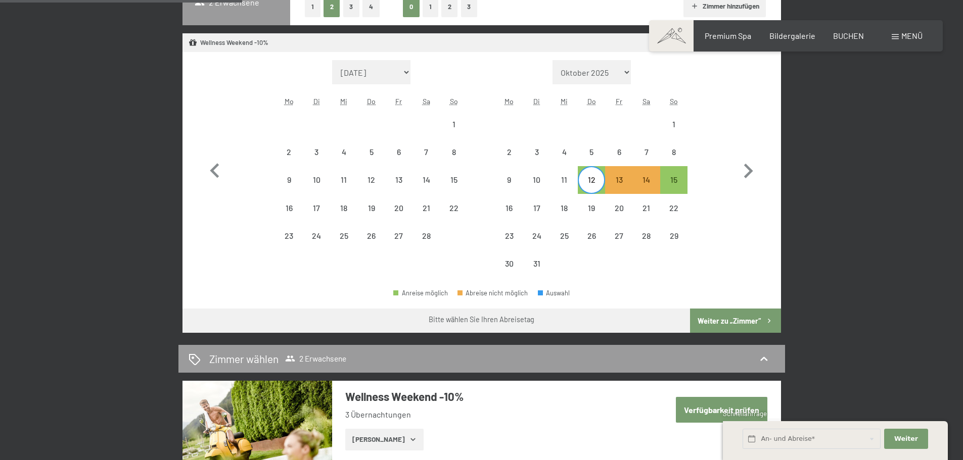
click at [596, 186] on div "12" at bounding box center [591, 188] width 25 height 25
select select "[DATE]"
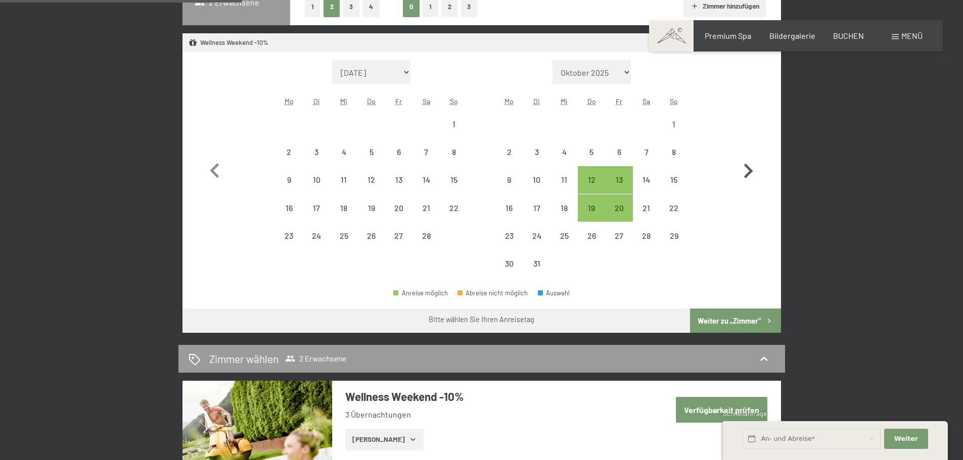
click at [748, 174] on icon "button" at bounding box center [748, 171] width 9 height 15
select select "[DATE]"
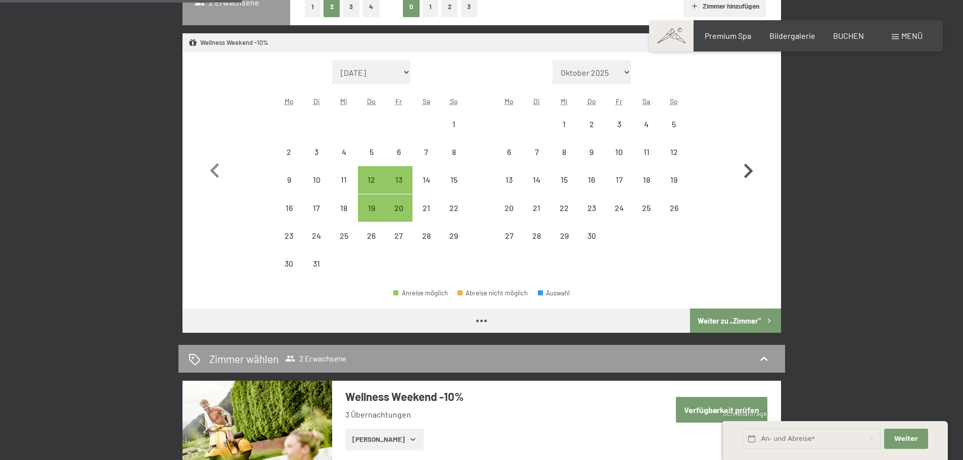
select select "[DATE]"
